Goal: Information Seeking & Learning: Learn about a topic

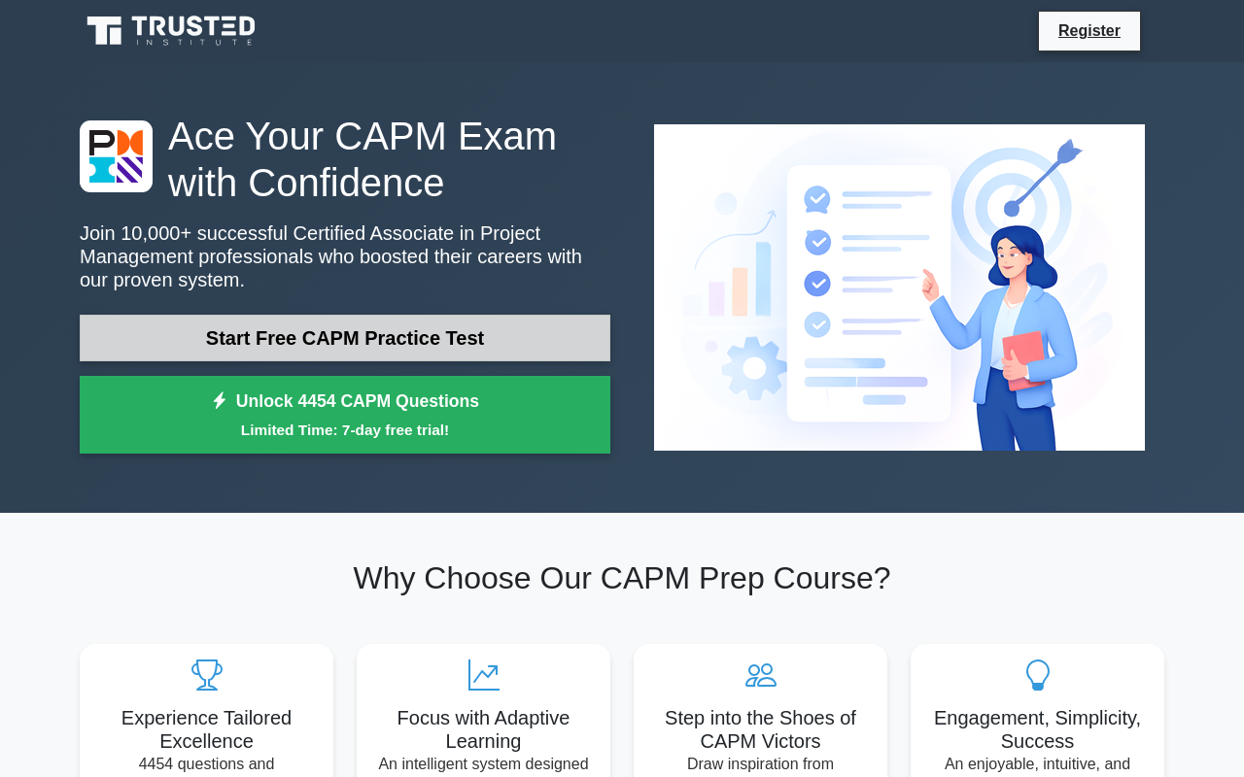
click at [541, 331] on link "Start Free CAPM Practice Test" at bounding box center [345, 338] width 530 height 47
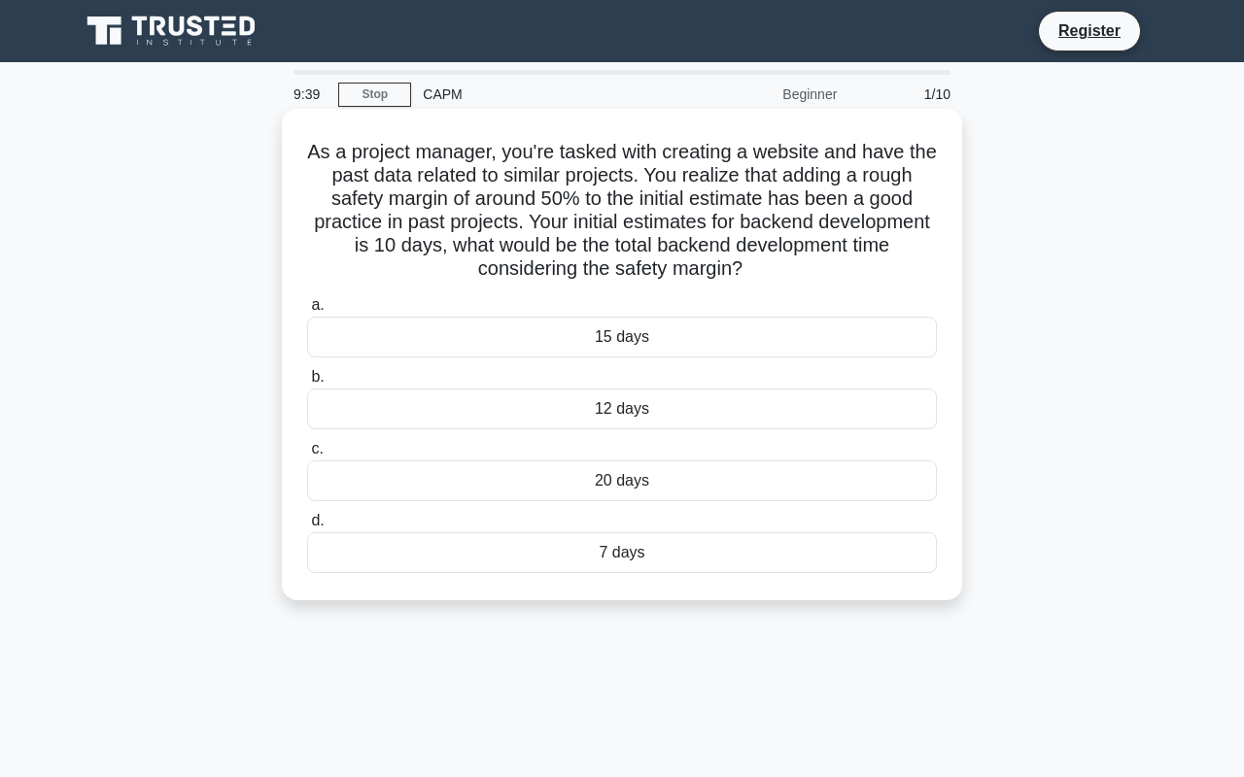
click at [719, 344] on div "15 days" at bounding box center [622, 337] width 630 height 41
click at [307, 312] on input "a. 15 days" at bounding box center [307, 305] width 0 height 13
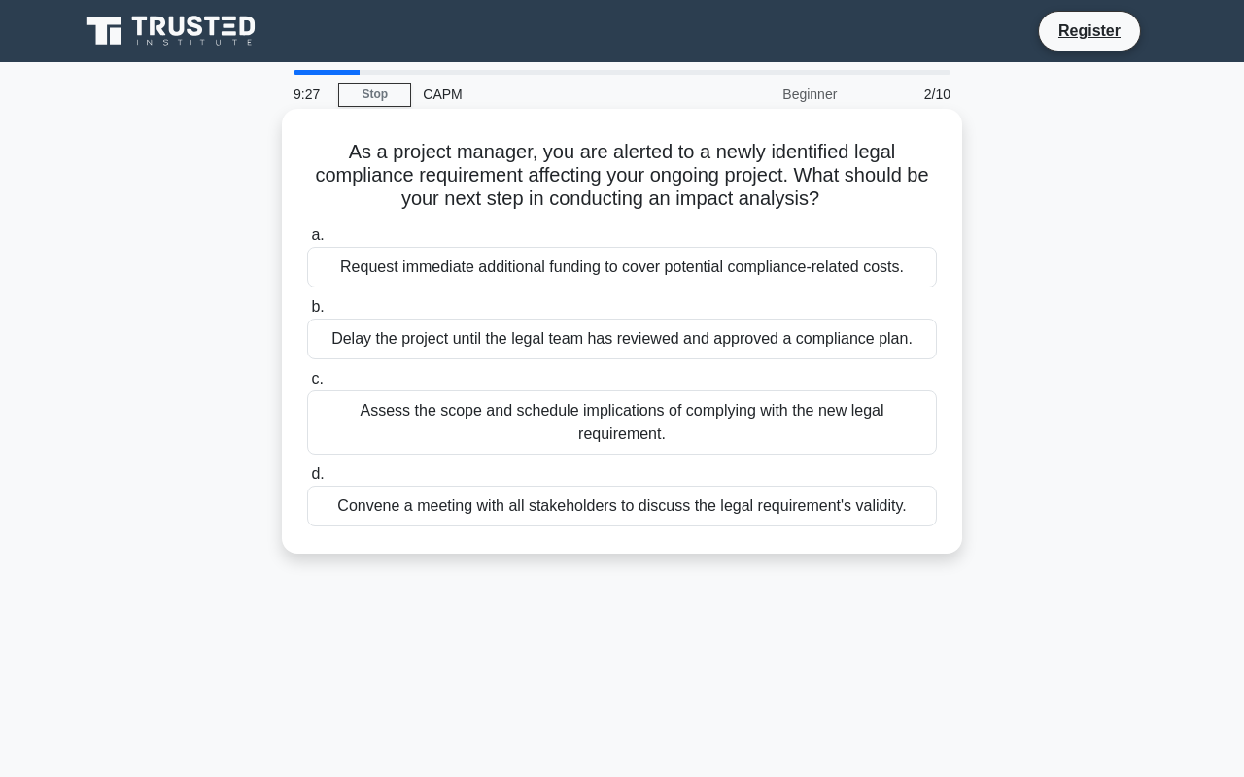
click at [727, 418] on div "Assess the scope and schedule implications of complying with the new legal requ…" at bounding box center [622, 423] width 630 height 64
click at [307, 386] on input "c. Assess the scope and schedule implications of complying with the new legal r…" at bounding box center [307, 379] width 0 height 13
